Goal: Use online tool/utility: Use online tool/utility

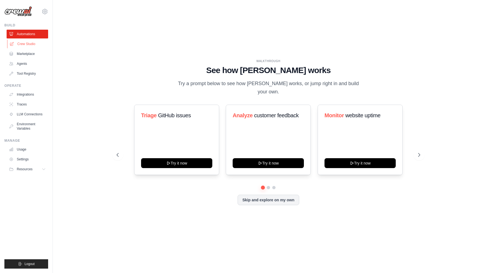
click at [35, 43] on link "Crew Studio" at bounding box center [28, 44] width 42 height 9
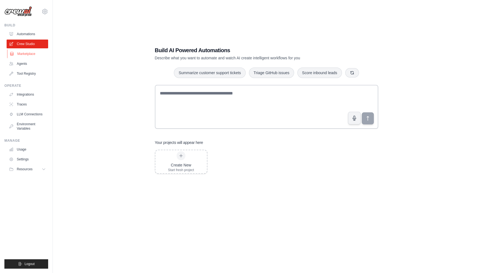
click at [43, 54] on link "Marketplace" at bounding box center [28, 53] width 42 height 9
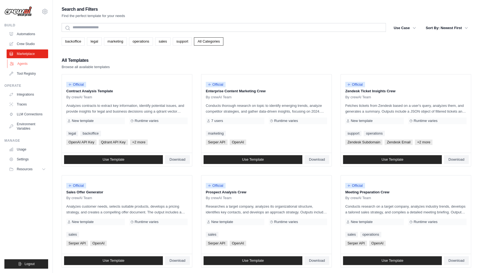
click at [43, 67] on link "Agents" at bounding box center [28, 63] width 42 height 9
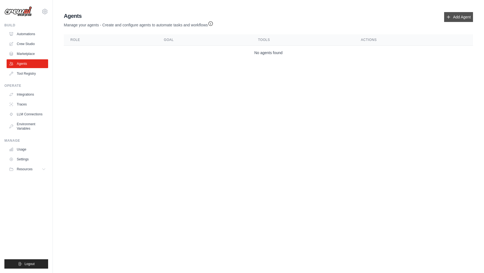
click at [455, 21] on link "Add Agent" at bounding box center [458, 17] width 29 height 10
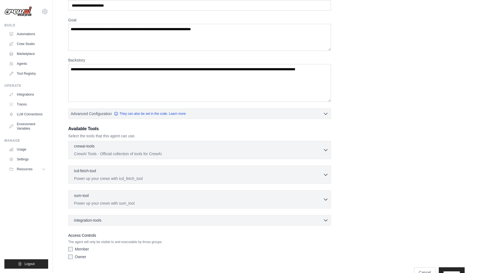
scroll to position [45, 0]
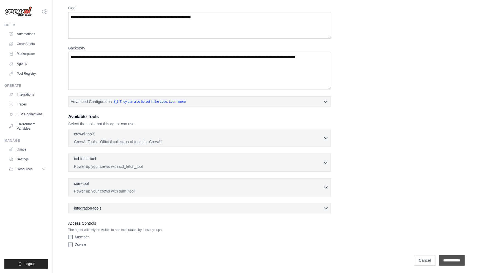
click at [441, 258] on input "**********" at bounding box center [451, 260] width 26 height 10
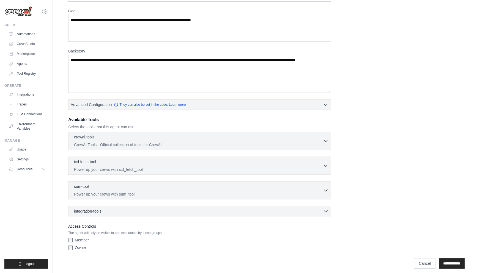
scroll to position [87, 0]
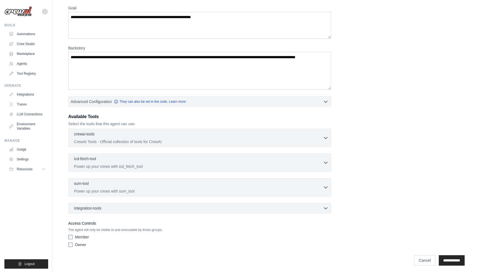
click at [75, 245] on label "Owner" at bounding box center [80, 244] width 11 height 5
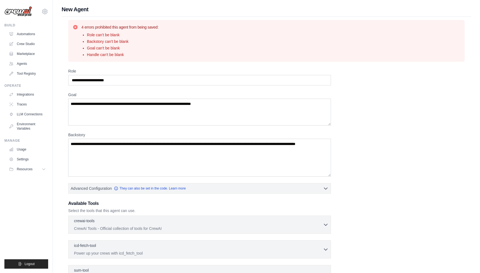
scroll to position [0, 0]
click at [140, 113] on textarea "Goal" at bounding box center [199, 112] width 263 height 27
click at [153, 79] on input "Role" at bounding box center [199, 80] width 263 height 10
type input "****"
click at [149, 109] on textarea "Goal" at bounding box center [199, 112] width 263 height 27
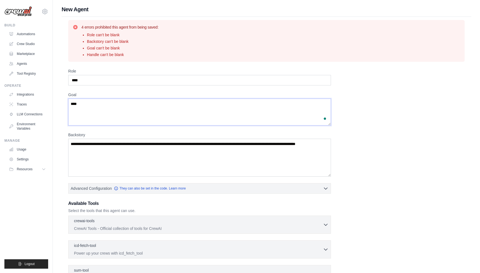
type textarea "****"
click at [155, 156] on textarea "Backstory" at bounding box center [199, 158] width 263 height 38
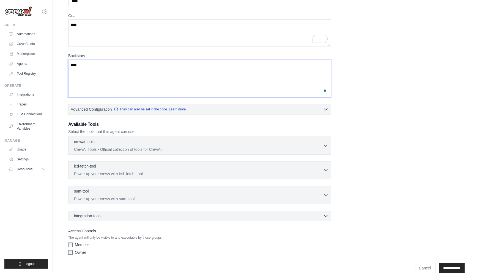
scroll to position [87, 0]
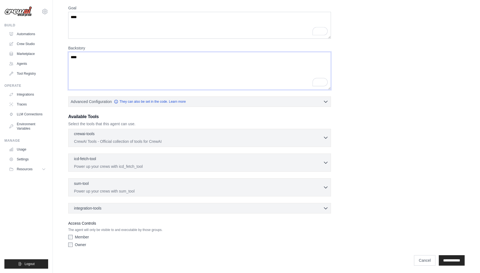
type textarea "****"
click at [323, 143] on button "crewai-tools 0 selected CrewAI Tools - Official collection of tools for CrewAI" at bounding box center [200, 137] width 258 height 13
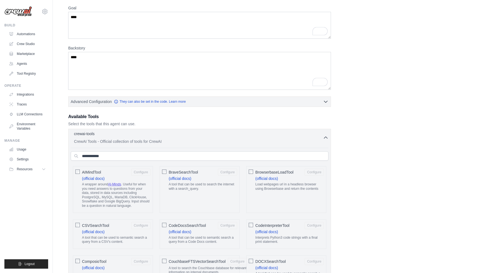
click at [325, 140] on button "crewai-tools 0 selected CrewAI Tools - Official collection of tools for CrewAI" at bounding box center [200, 137] width 258 height 13
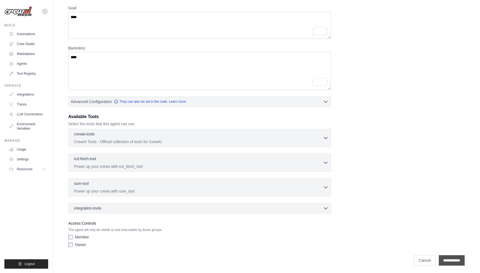
click at [458, 259] on input "**********" at bounding box center [451, 260] width 26 height 10
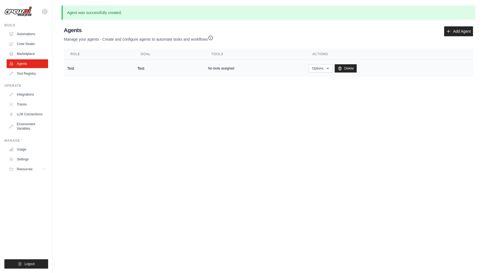
click at [95, 68] on td "Test" at bounding box center [99, 68] width 70 height 17
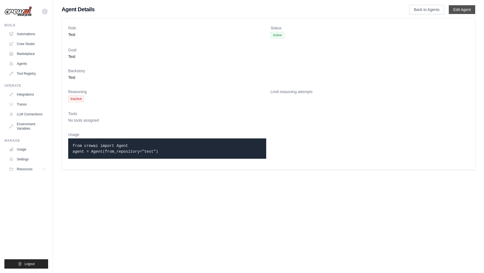
click at [460, 11] on link "Edit Agent" at bounding box center [462, 9] width 26 height 9
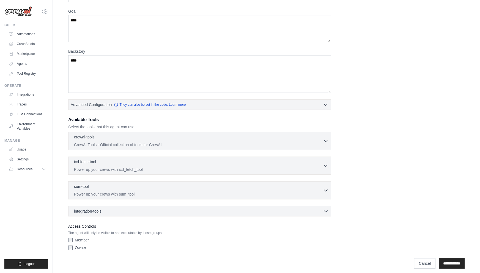
scroll to position [60, 0]
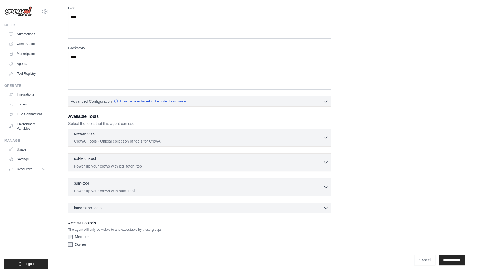
click at [236, 136] on div "crewai-tools 0 selected" at bounding box center [198, 134] width 249 height 7
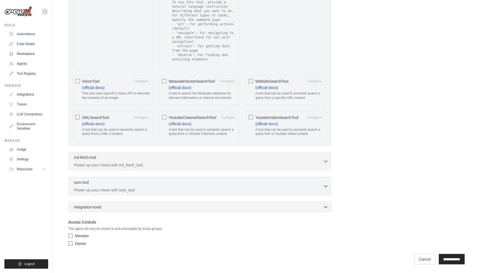
scroll to position [1020, 0]
drag, startPoint x: 324, startPoint y: 167, endPoint x: 327, endPoint y: 172, distance: 5.2
click at [325, 167] on button "icd-fetch-tool 0 selected Power up your crews with icd_fetch_tool" at bounding box center [200, 161] width 258 height 13
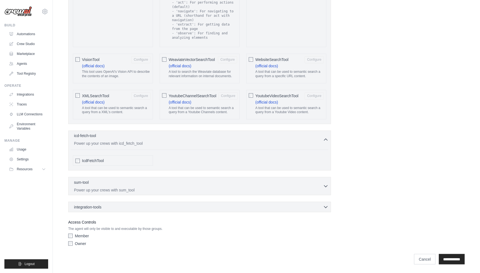
scroll to position [1042, 0]
click at [316, 184] on div "sum-tool 0 selected" at bounding box center [198, 182] width 249 height 7
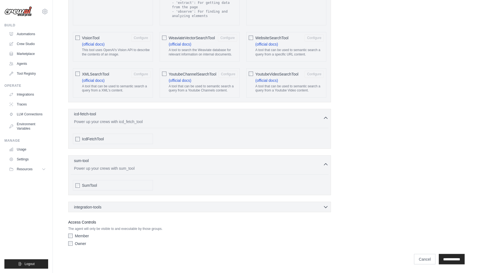
scroll to position [1064, 0]
click at [122, 206] on div "integration-tools 0 selected" at bounding box center [201, 206] width 254 height 5
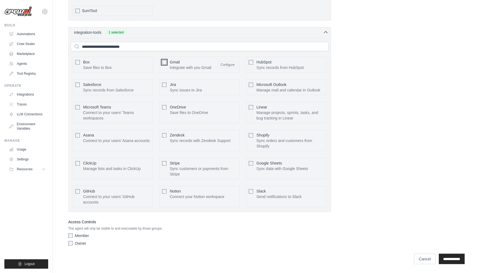
scroll to position [1248, 0]
click at [447, 261] on input "**********" at bounding box center [451, 259] width 26 height 10
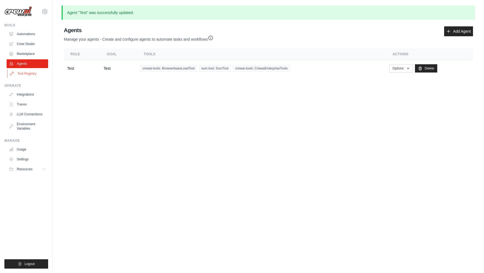
click at [36, 75] on link "Tool Registry" at bounding box center [28, 73] width 42 height 9
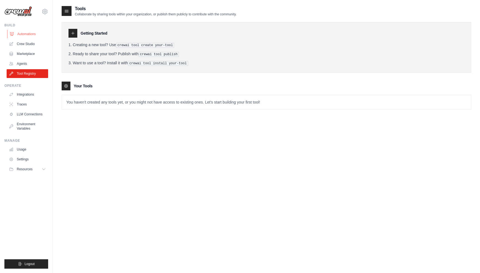
click at [31, 37] on link "Automations" at bounding box center [28, 34] width 42 height 9
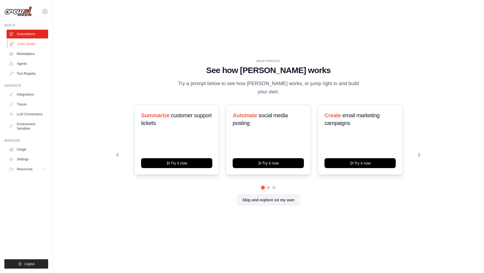
click at [34, 42] on link "Crew Studio" at bounding box center [28, 44] width 42 height 9
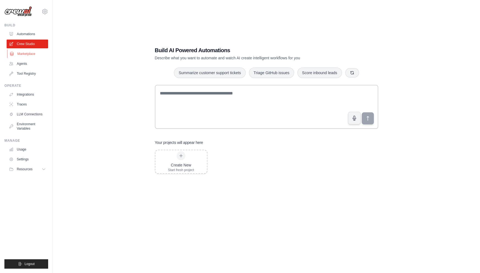
click at [36, 55] on link "Marketplace" at bounding box center [28, 53] width 42 height 9
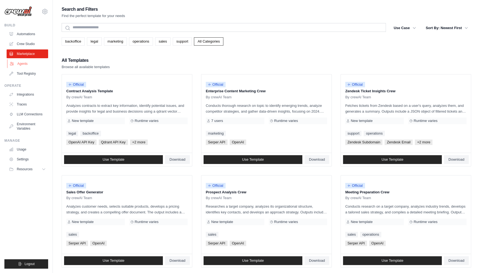
click at [38, 64] on link "Agents" at bounding box center [28, 63] width 42 height 9
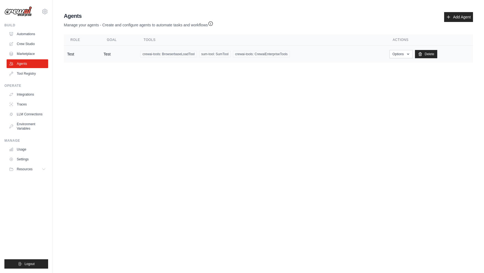
click at [386, 55] on td "crewai-tools: BrowserbaseLoadTool sum-tool: SumTool crewai-tools: CrewaiEnterpr…" at bounding box center [261, 54] width 249 height 17
click at [408, 57] on button "Options" at bounding box center [400, 54] width 23 height 8
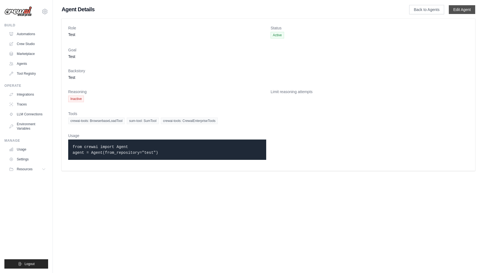
click at [449, 8] on link "Edit Agent" at bounding box center [462, 9] width 26 height 9
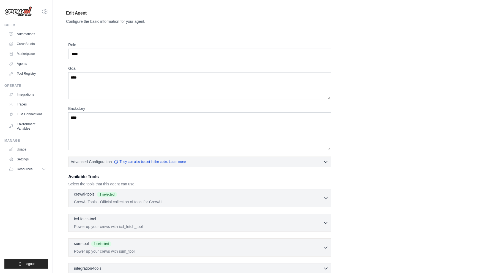
click at [46, 15] on div "[EMAIL_ADDRESS][DOMAIN_NAME] Settings" at bounding box center [26, 9] width 44 height 18
click at [46, 13] on icon at bounding box center [45, 11] width 7 height 7
click at [46, 12] on icon at bounding box center [45, 11] width 7 height 7
click at [27, 112] on link "LLM Connections" at bounding box center [28, 114] width 42 height 9
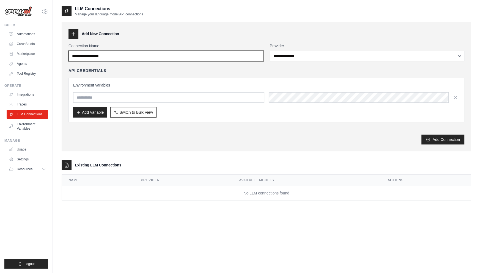
click at [127, 61] on input "Connection Name" at bounding box center [165, 56] width 195 height 10
click at [154, 53] on input "Connection Name" at bounding box center [165, 56] width 195 height 10
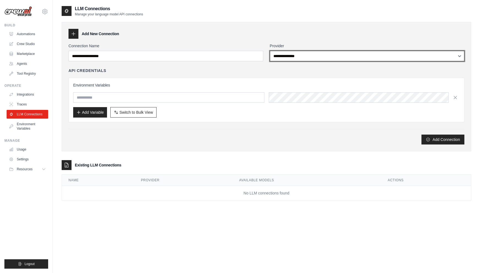
click at [301, 57] on select "**********" at bounding box center [367, 56] width 195 height 10
select select "******"
click at [270, 51] on select "**********" at bounding box center [367, 56] width 195 height 10
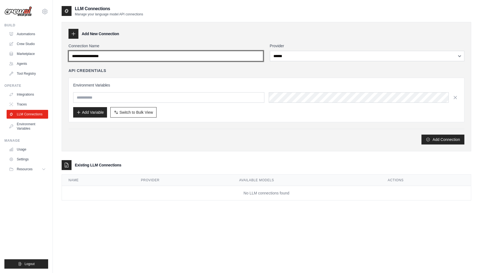
click at [223, 57] on input "Connection Name" at bounding box center [165, 56] width 195 height 10
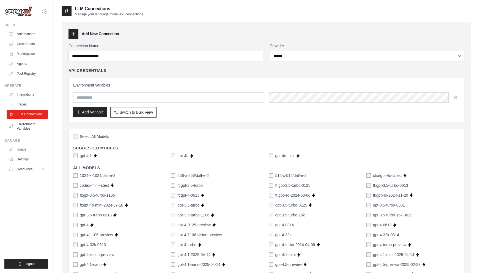
click at [91, 115] on button "Add Variable" at bounding box center [90, 112] width 34 height 10
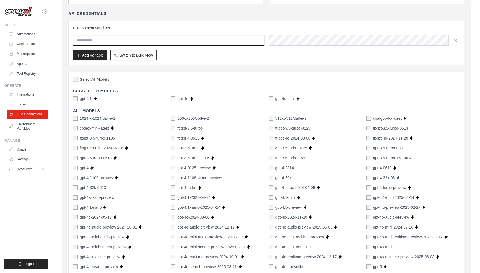
scroll to position [82, 0]
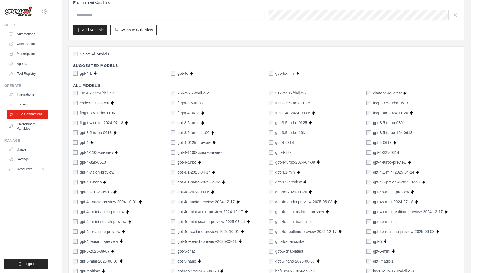
click at [77, 53] on label "Select All Models" at bounding box center [91, 53] width 36 height 5
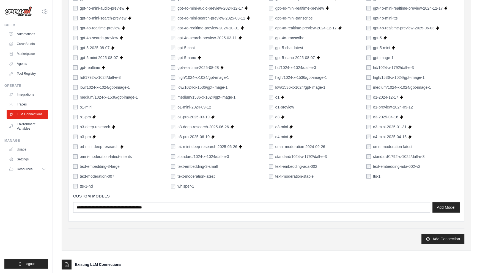
scroll to position [302, 0]
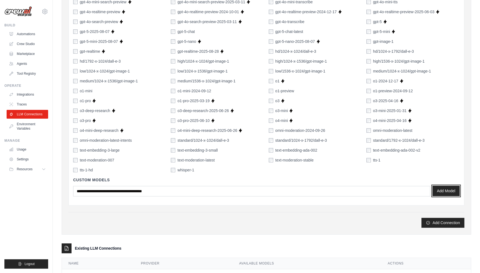
click at [440, 188] on button "Add Model" at bounding box center [445, 191] width 27 height 10
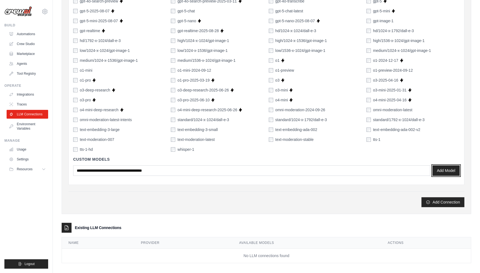
scroll to position [326, 0]
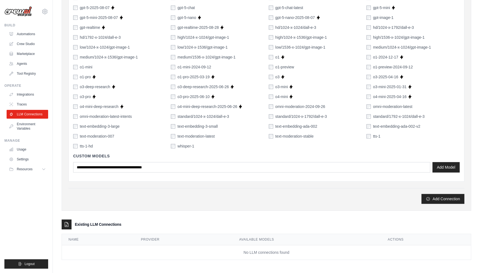
click at [175, 173] on div "Custom Models Add Model" at bounding box center [266, 163] width 386 height 28
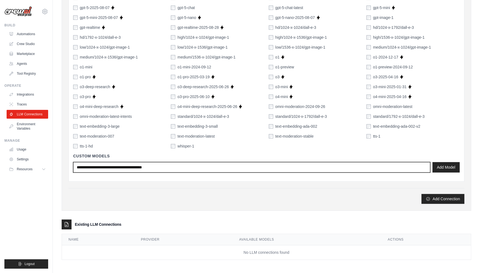
click at [177, 167] on input "text" at bounding box center [251, 167] width 357 height 10
type input "*"
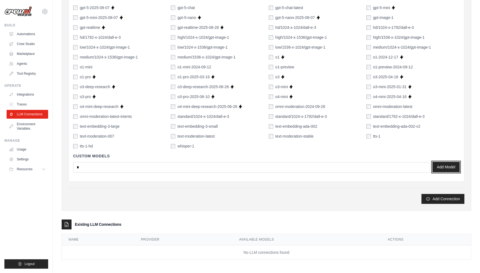
click at [446, 169] on button "Add Model" at bounding box center [445, 167] width 27 height 10
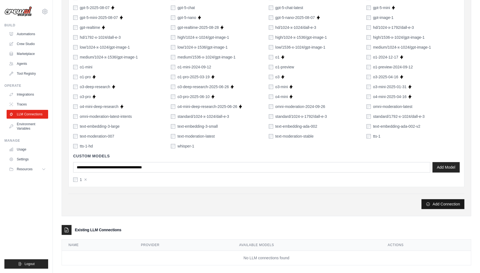
click at [442, 205] on button "Add Connection" at bounding box center [442, 204] width 43 height 10
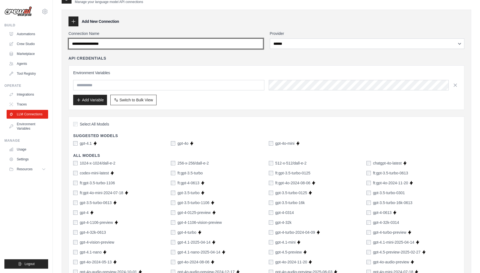
scroll to position [0, 0]
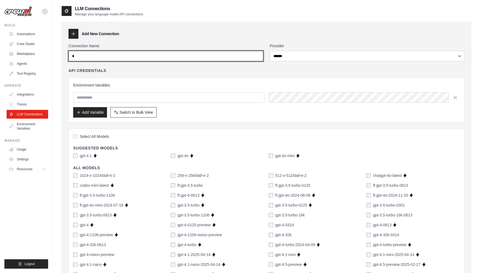
type input "*"
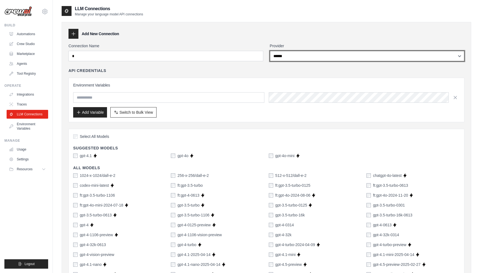
click at [301, 56] on select "**********" at bounding box center [367, 56] width 195 height 10
click at [307, 56] on select "**********" at bounding box center [367, 56] width 195 height 10
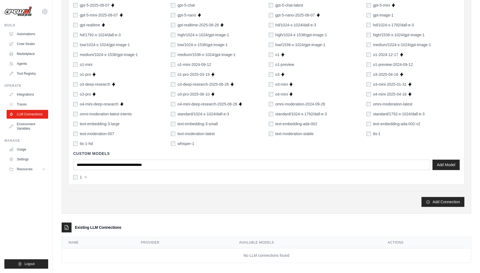
scroll to position [330, 0]
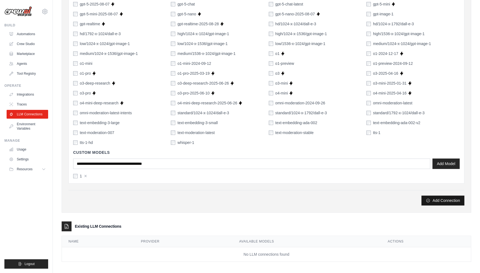
click at [447, 197] on button "Add Connection" at bounding box center [442, 201] width 43 height 10
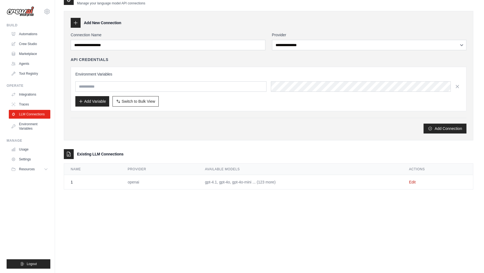
scroll to position [0, 0]
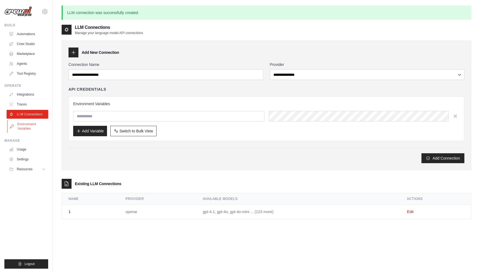
drag, startPoint x: 25, startPoint y: 126, endPoint x: 39, endPoint y: 130, distance: 14.4
click at [25, 126] on link "Environment Variables" at bounding box center [28, 126] width 42 height 13
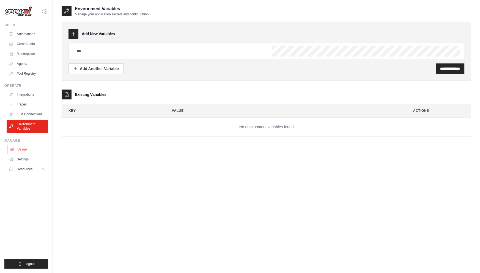
click at [27, 147] on link "Usage" at bounding box center [28, 149] width 42 height 9
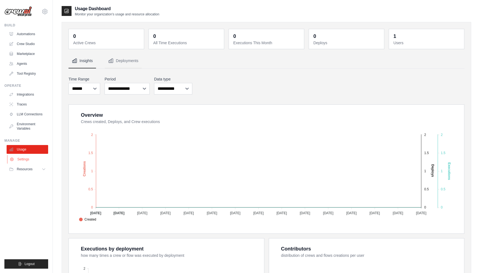
click at [31, 162] on link "Settings" at bounding box center [28, 159] width 42 height 9
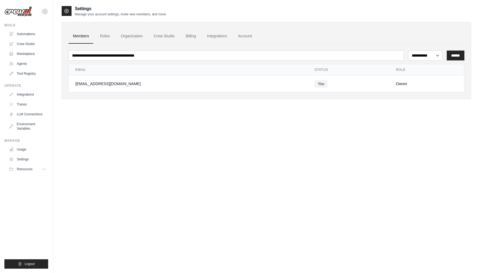
click at [31, 176] on ul "Build Automations Crew Studio Marketplace Agents" at bounding box center [26, 146] width 44 height 246
click at [32, 170] on span "Resources" at bounding box center [25, 169] width 16 height 4
click at [27, 35] on link "Automations" at bounding box center [28, 34] width 42 height 9
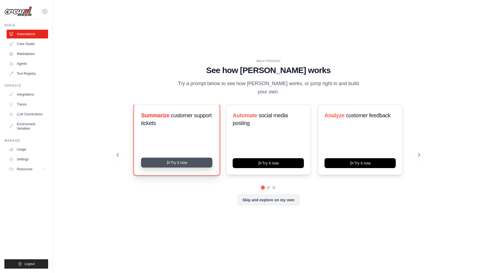
click at [173, 164] on button "Try it now" at bounding box center [176, 163] width 71 height 10
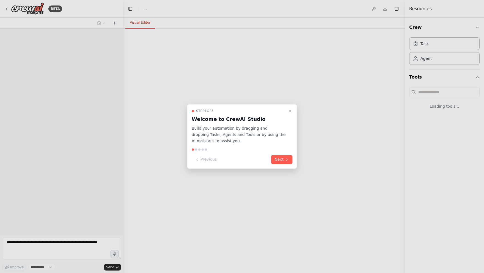
select select "****"
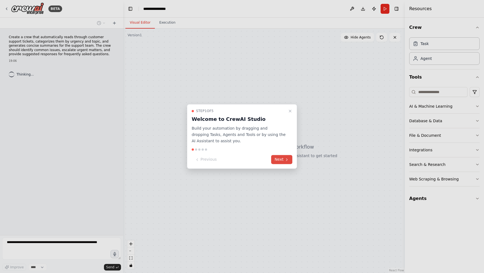
click at [283, 160] on button "Next" at bounding box center [281, 159] width 21 height 9
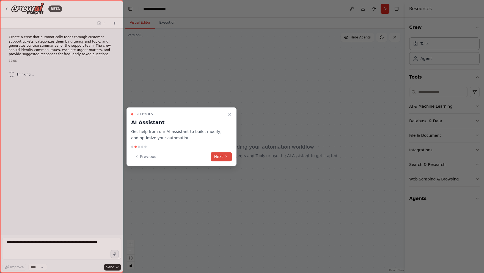
click at [224, 156] on icon at bounding box center [226, 156] width 4 height 4
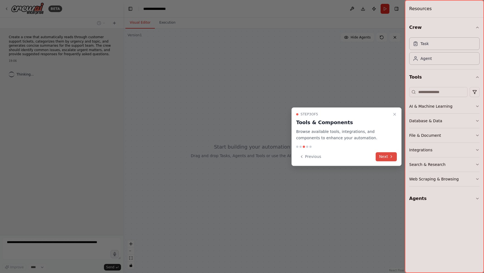
click at [380, 159] on button "Next" at bounding box center [385, 156] width 21 height 9
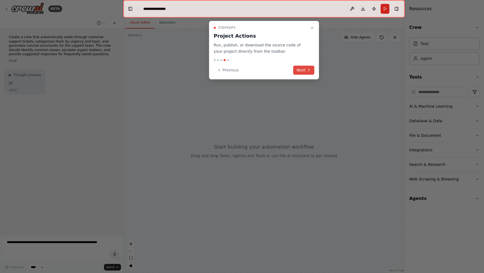
click at [303, 71] on button "Next" at bounding box center [303, 70] width 21 height 9
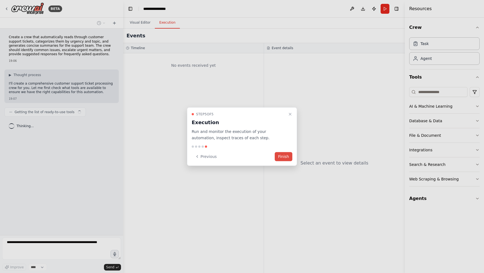
click at [283, 158] on button "Finish" at bounding box center [284, 156] width 18 height 9
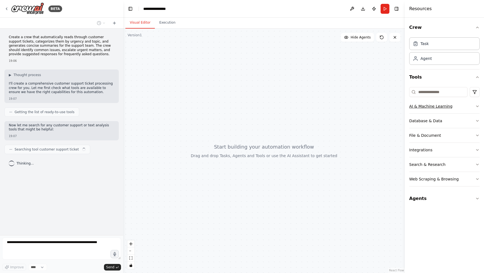
click at [474, 107] on button "AI & Machine Learning" at bounding box center [444, 106] width 70 height 14
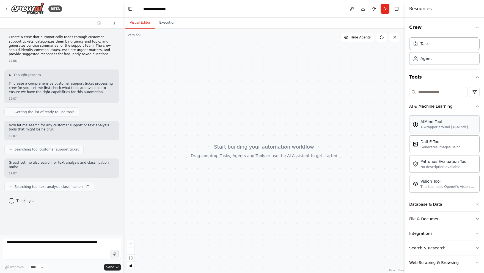
click at [460, 125] on div "AIMind Tool A wrapper around [AI-Minds]([URL][DOMAIN_NAME]). Useful for when yo…" at bounding box center [448, 124] width 56 height 10
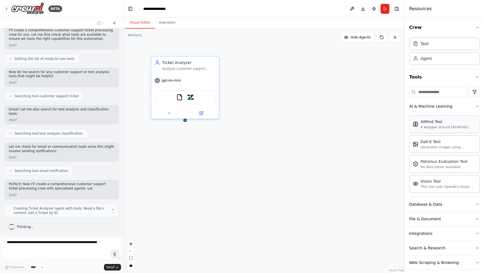
scroll to position [57, 0]
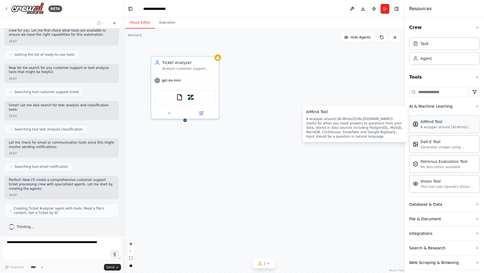
click at [446, 126] on div "A wrapper around [AI-Minds]([URL][DOMAIN_NAME]). Useful for when you need answe…" at bounding box center [448, 127] width 56 height 4
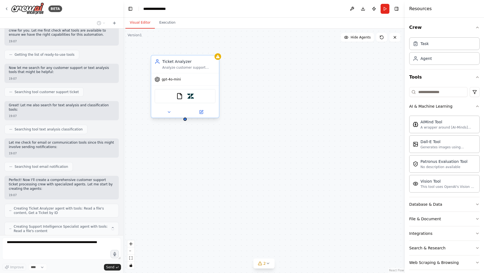
scroll to position [76, 0]
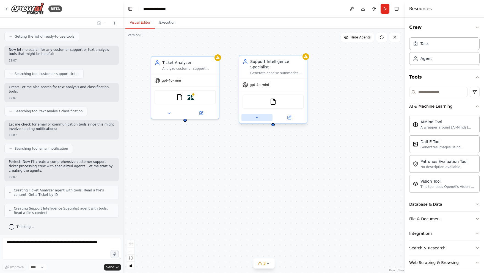
click at [258, 117] on icon at bounding box center [257, 117] width 4 height 4
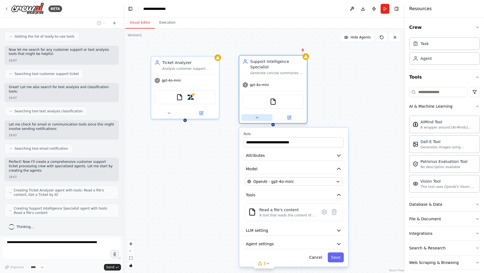
click at [261, 118] on button at bounding box center [256, 117] width 31 height 7
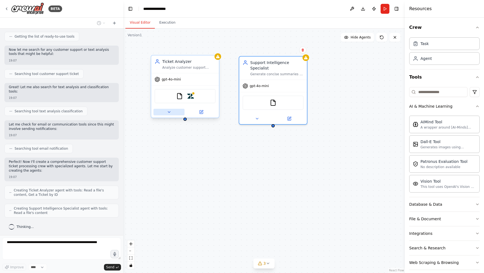
click at [172, 114] on button at bounding box center [168, 112] width 31 height 7
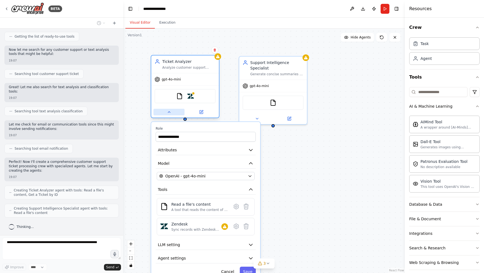
click at [172, 114] on button at bounding box center [168, 112] width 31 height 7
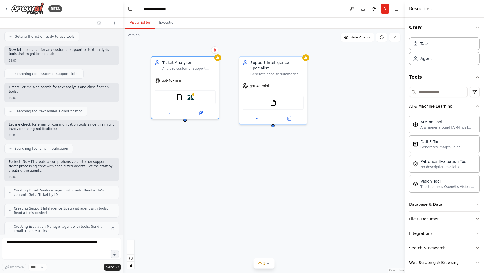
scroll to position [93, 0]
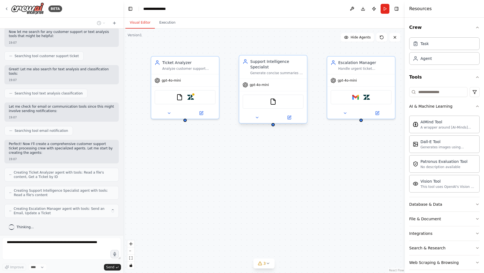
click at [286, 75] on div "Generate concise summaries of support tickets, identify common issues and patte…" at bounding box center [276, 73] width 53 height 4
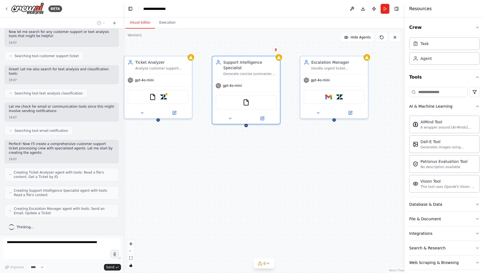
drag, startPoint x: 311, startPoint y: 78, endPoint x: 292, endPoint y: 77, distance: 18.5
click at [292, 77] on div "Ticket Analyzer Analyze customer support tickets from {ticket_source} to catego…" at bounding box center [263, 151] width 281 height 245
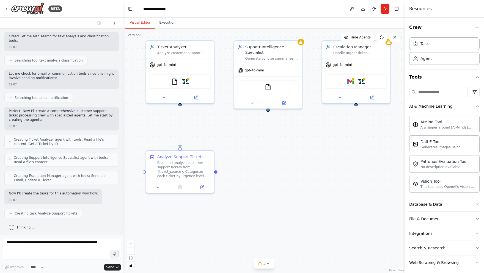
scroll to position [140, 0]
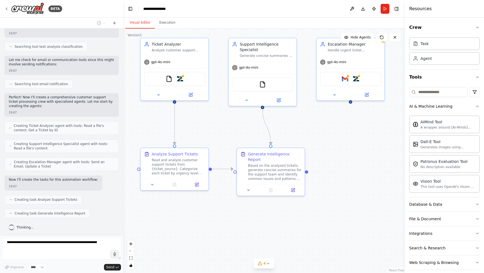
drag, startPoint x: 296, startPoint y: 92, endPoint x: 312, endPoint y: 74, distance: 23.3
click at [312, 74] on div ".deletable-edge-delete-btn { width: 20px; height: 20px; border: 0px solid #ffff…" at bounding box center [263, 151] width 281 height 245
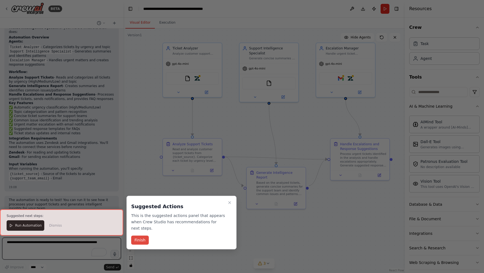
scroll to position [445, 0]
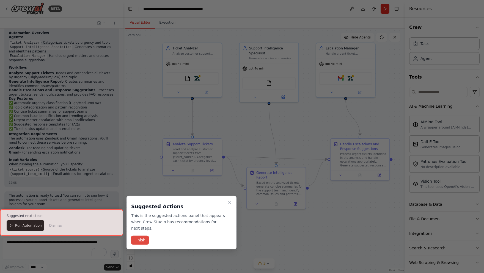
click at [140, 241] on button "Finish" at bounding box center [140, 240] width 18 height 9
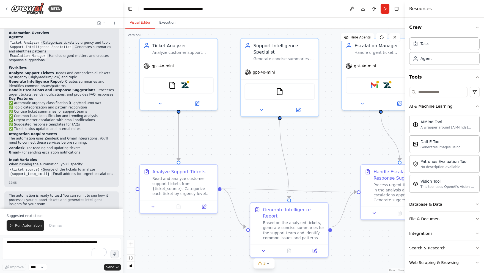
drag, startPoint x: 249, startPoint y: 116, endPoint x: 245, endPoint y: 157, distance: 41.1
click at [244, 156] on div ".deletable-edge-delete-btn { width: 20px; height: 20px; border: 0px solid #ffff…" at bounding box center [263, 151] width 281 height 245
click at [186, 85] on img at bounding box center [185, 85] width 8 height 8
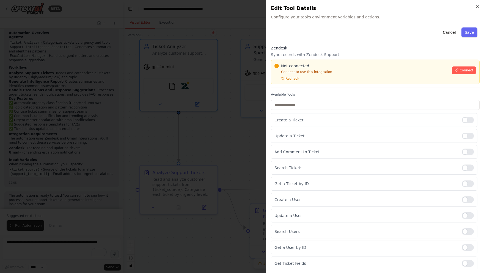
click at [223, 137] on div at bounding box center [242, 136] width 484 height 273
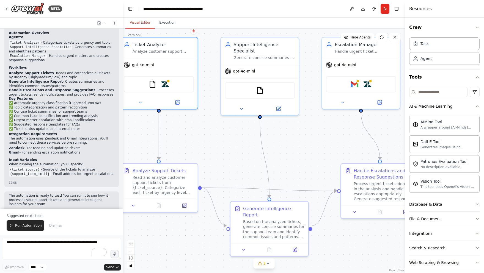
drag, startPoint x: 261, startPoint y: 148, endPoint x: 228, endPoint y: 145, distance: 33.8
click at [228, 145] on div ".deletable-edge-delete-btn { width: 20px; height: 20px; border: 0px solid #ffff…" at bounding box center [263, 151] width 281 height 245
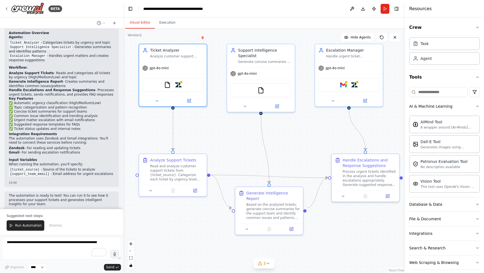
drag, startPoint x: 242, startPoint y: 145, endPoint x: 260, endPoint y: 140, distance: 18.6
click at [260, 140] on div ".deletable-edge-delete-btn { width: 20px; height: 20px; border: 0px solid #ffff…" at bounding box center [263, 151] width 281 height 245
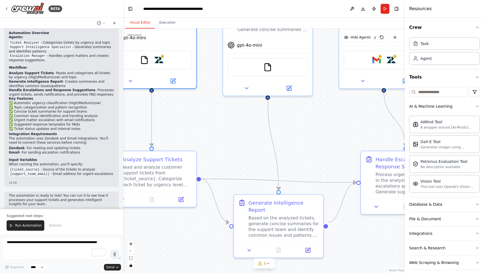
drag, startPoint x: 248, startPoint y: 161, endPoint x: 183, endPoint y: 155, distance: 65.4
click at [186, 156] on div ".deletable-edge-delete-btn { width: 20px; height: 20px; border: 0px solid #ffff…" at bounding box center [263, 151] width 281 height 245
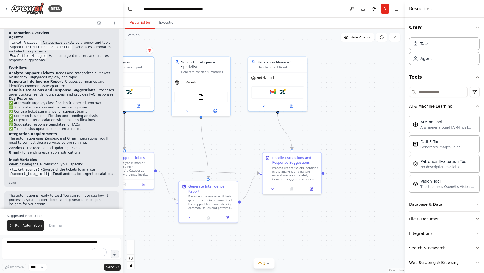
drag, startPoint x: 248, startPoint y: 149, endPoint x: 208, endPoint y: 167, distance: 43.8
click at [209, 167] on div ".deletable-edge-delete-btn { width: 20px; height: 20px; border: 0px solid #ffff…" at bounding box center [263, 151] width 281 height 245
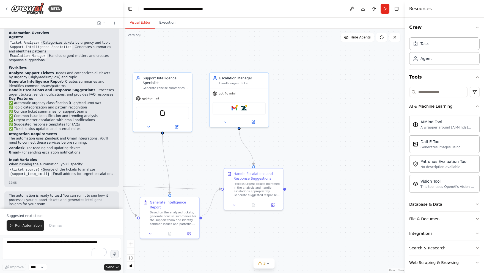
drag, startPoint x: 262, startPoint y: 141, endPoint x: 317, endPoint y: 134, distance: 55.4
click at [316, 134] on div ".deletable-edge-delete-btn { width: 20px; height: 20px; border: 0px solid #ffff…" at bounding box center [263, 151] width 281 height 245
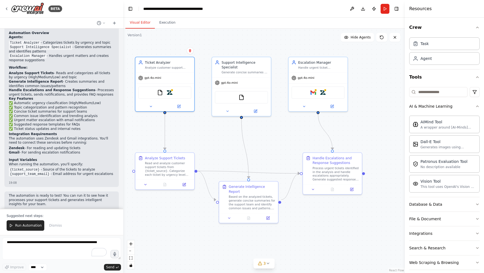
drag, startPoint x: 273, startPoint y: 140, endPoint x: 302, endPoint y: 140, distance: 29.4
click at [292, 140] on div ".deletable-edge-delete-btn { width: 20px; height: 20px; border: 0px solid #ffff…" at bounding box center [263, 151] width 281 height 245
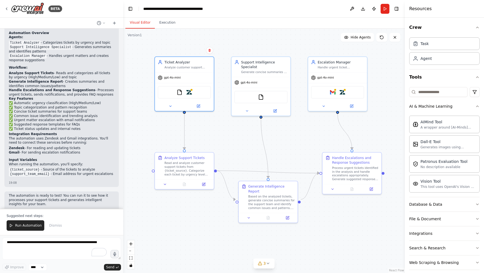
click at [387, 14] on header "**********" at bounding box center [263, 9] width 281 height 18
click at [387, 10] on button "Run" at bounding box center [384, 9] width 9 height 10
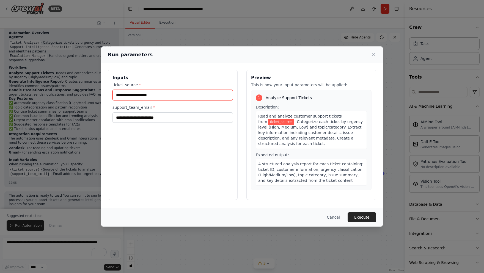
click at [190, 95] on input "ticket_source *" at bounding box center [172, 95] width 120 height 10
click at [197, 123] on div "Inputs ticket_source * support_team_email *" at bounding box center [173, 135] width 130 height 130
click at [335, 213] on button "Cancel" at bounding box center [333, 217] width 22 height 10
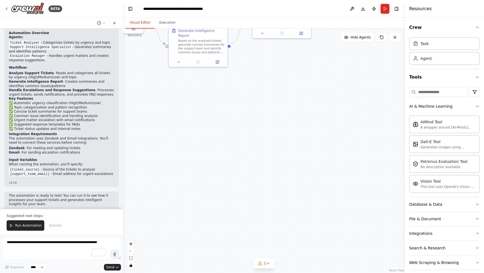
drag, startPoint x: 317, startPoint y: 153, endPoint x: 291, endPoint y: 88, distance: 70.5
click at [288, 67] on div ".deletable-edge-delete-btn { width: 20px; height: 20px; border: 0px solid #ffff…" at bounding box center [263, 151] width 281 height 245
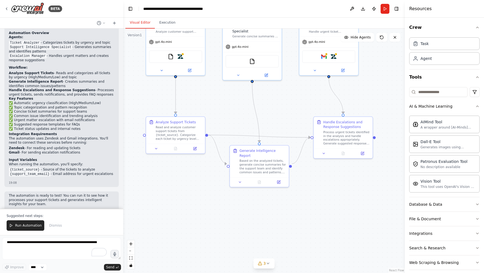
drag, startPoint x: 286, startPoint y: 92, endPoint x: 347, endPoint y: 213, distance: 135.3
click at [351, 224] on div ".deletable-edge-delete-btn { width: 20px; height: 20px; border: 0px solid #ffff…" at bounding box center [263, 151] width 281 height 245
